Goal: Transaction & Acquisition: Download file/media

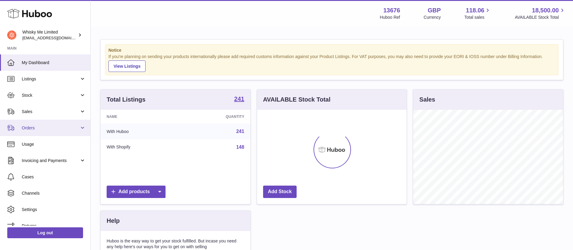
scroll to position [94, 149]
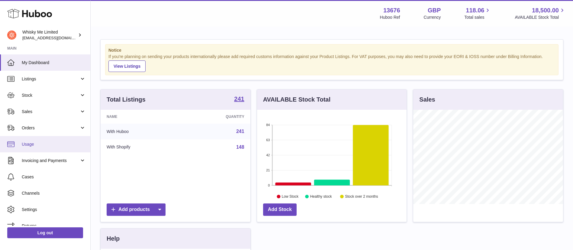
click at [62, 146] on span "Usage" at bounding box center [54, 144] width 64 height 6
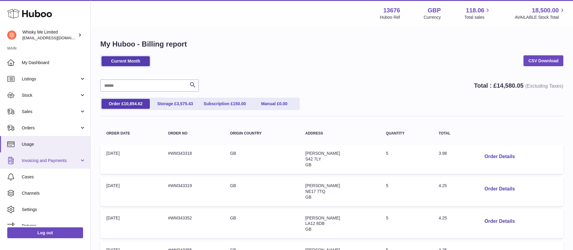
click at [59, 162] on span "Invoicing and Payments" at bounding box center [51, 161] width 58 height 6
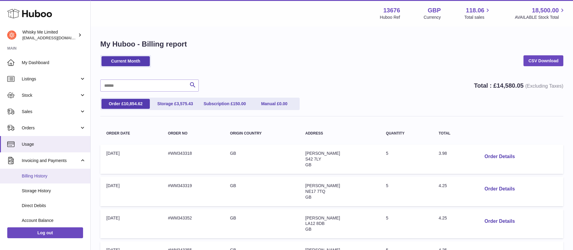
click at [46, 179] on link "Billing History" at bounding box center [45, 175] width 90 height 15
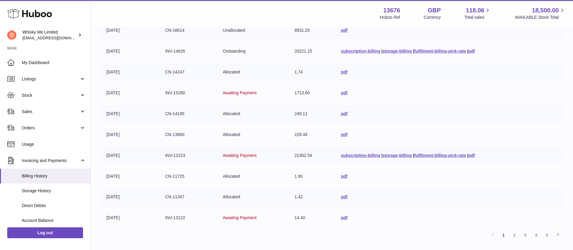
scroll to position [108, 0]
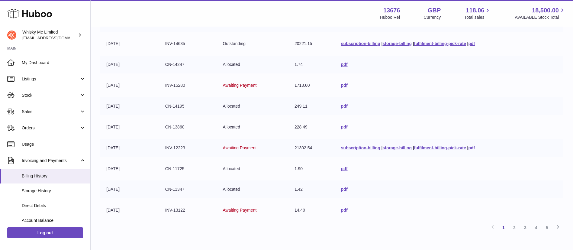
click at [475, 148] on link "pdf" at bounding box center [471, 147] width 7 height 5
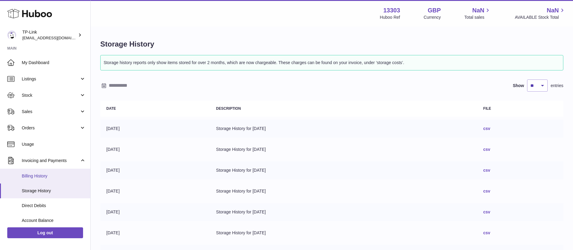
click at [59, 177] on span "Billing History" at bounding box center [54, 176] width 64 height 6
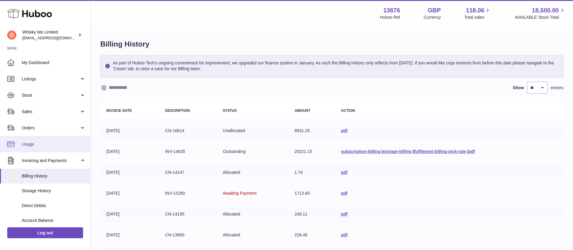
click at [46, 141] on link "Usage" at bounding box center [45, 144] width 90 height 16
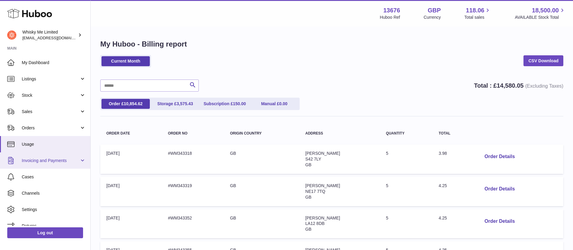
click at [48, 161] on span "Invoicing and Payments" at bounding box center [51, 161] width 58 height 6
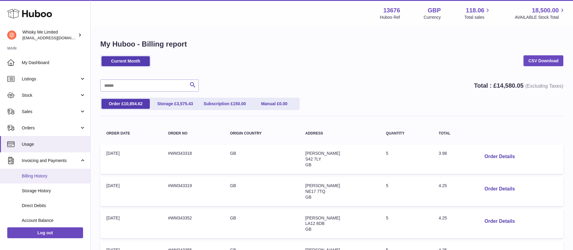
click at [60, 182] on link "Billing History" at bounding box center [45, 175] width 90 height 15
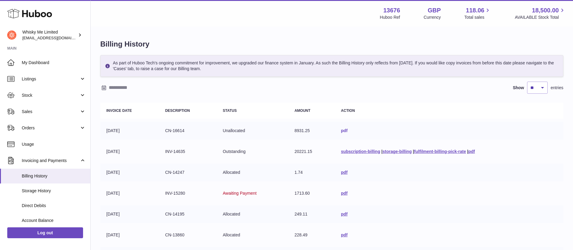
click at [341, 130] on link "pdf" at bounding box center [344, 130] width 7 height 5
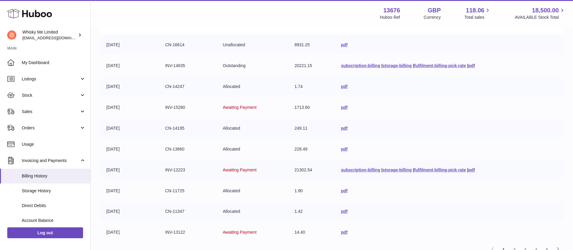
scroll to position [92, 0]
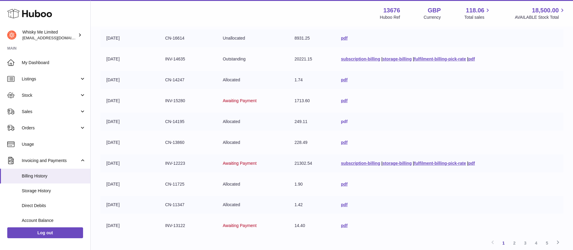
click at [341, 122] on link "pdf" at bounding box center [344, 121] width 7 height 5
click at [341, 144] on link "pdf" at bounding box center [344, 142] width 7 height 5
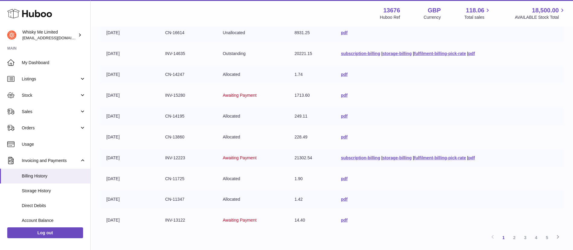
scroll to position [105, 0]
